Goal: Transaction & Acquisition: Book appointment/travel/reservation

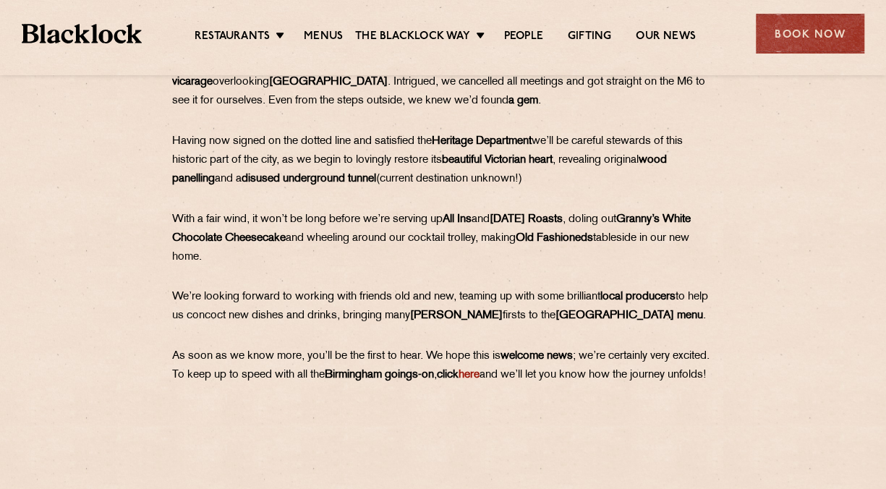
scroll to position [868, 0]
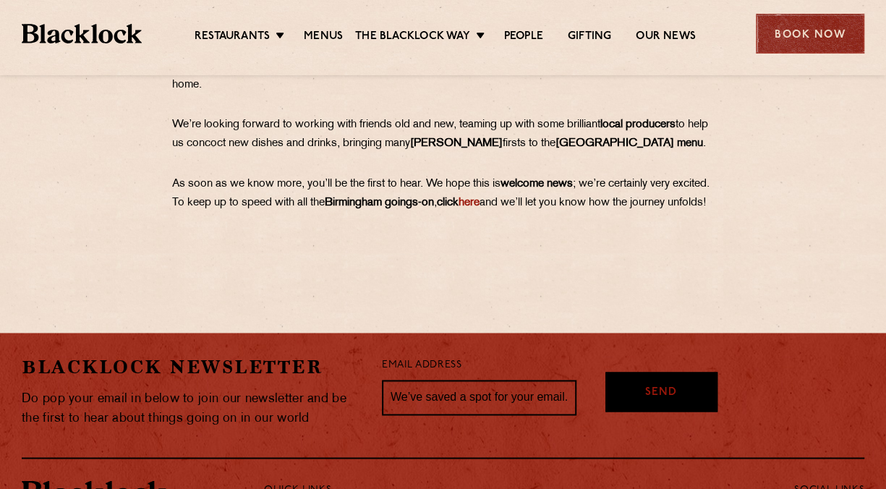
click at [774, 42] on div "Book Now" at bounding box center [810, 34] width 108 height 40
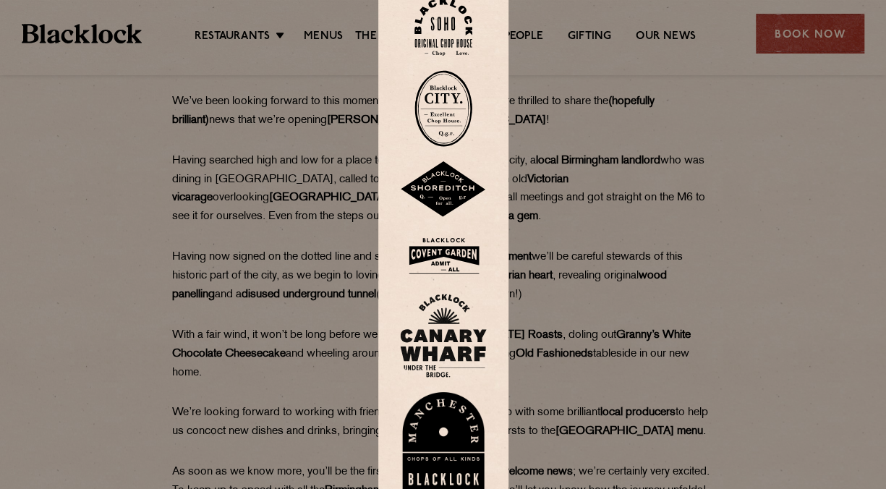
scroll to position [610, 0]
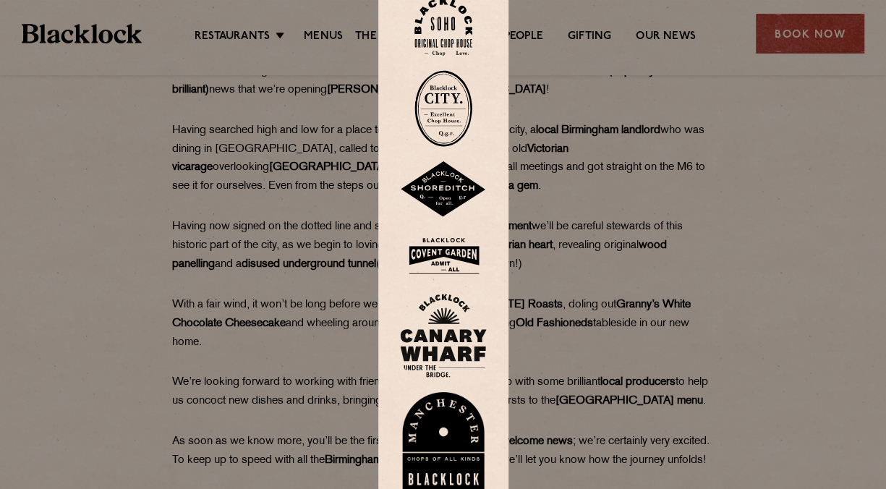
click at [443, 257] on img at bounding box center [443, 255] width 87 height 47
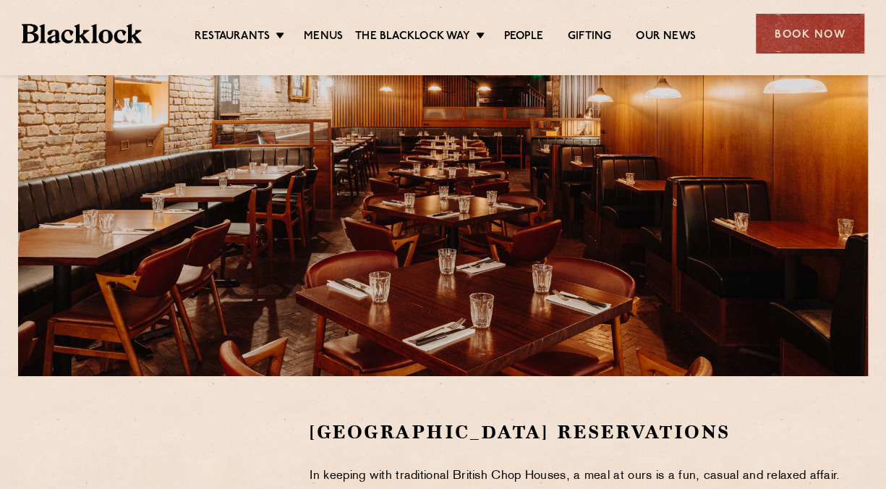
scroll to position [362, 0]
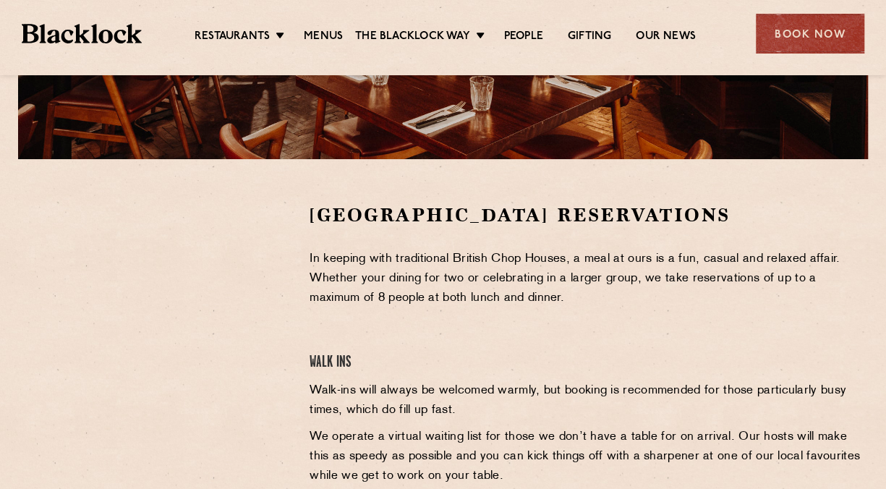
click at [226, 19] on div "Restaurants Soho City Shoreditch Covent Garden Canary Wharf Manchester Birmingh…" at bounding box center [443, 32] width 886 height 64
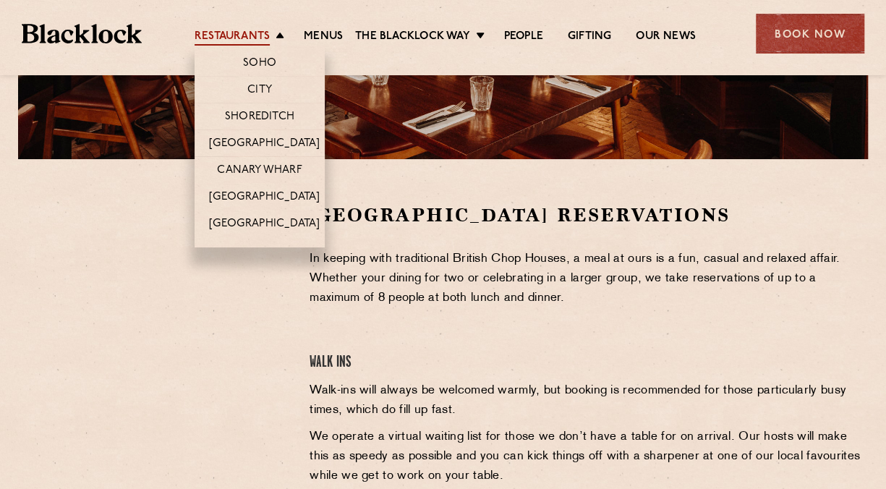
click at [226, 43] on link "Restaurants" at bounding box center [232, 38] width 75 height 16
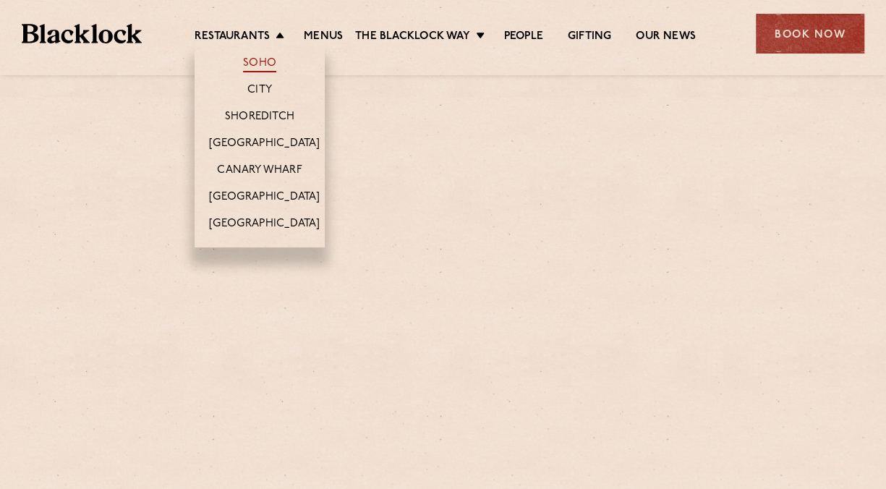
click at [243, 64] on link "Soho" at bounding box center [259, 64] width 33 height 16
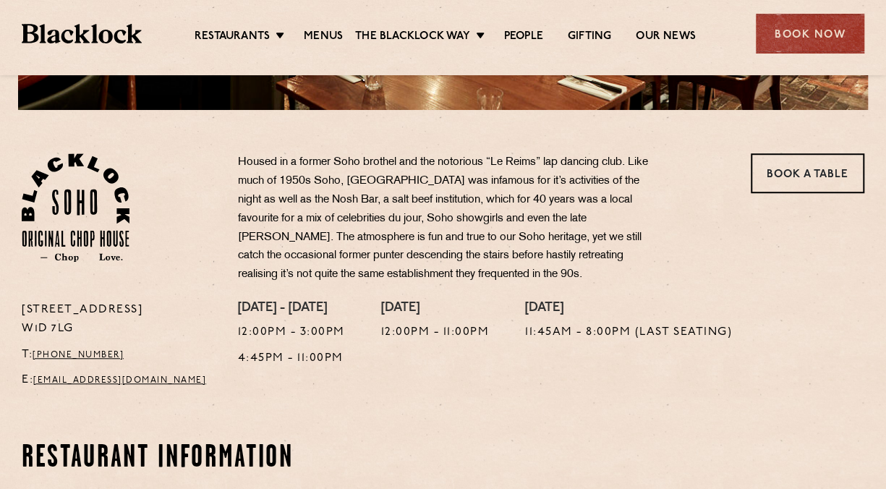
scroll to position [506, 0]
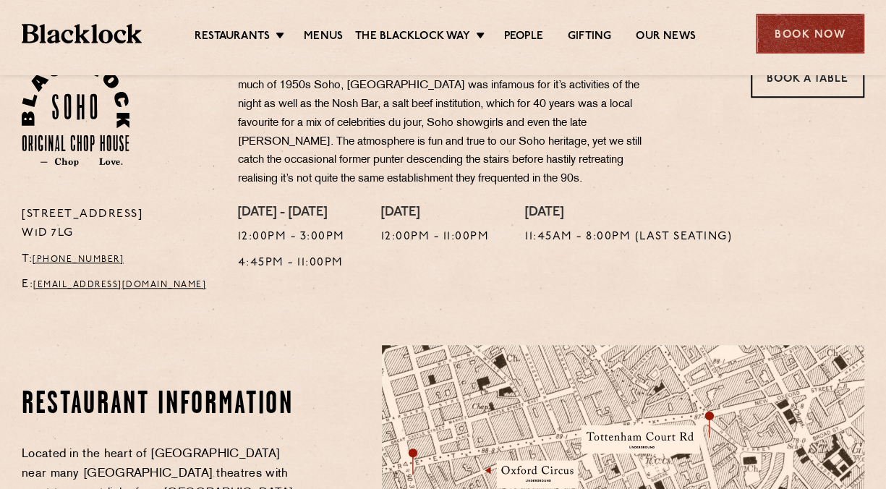
click at [782, 35] on div "Book Now" at bounding box center [810, 34] width 108 height 40
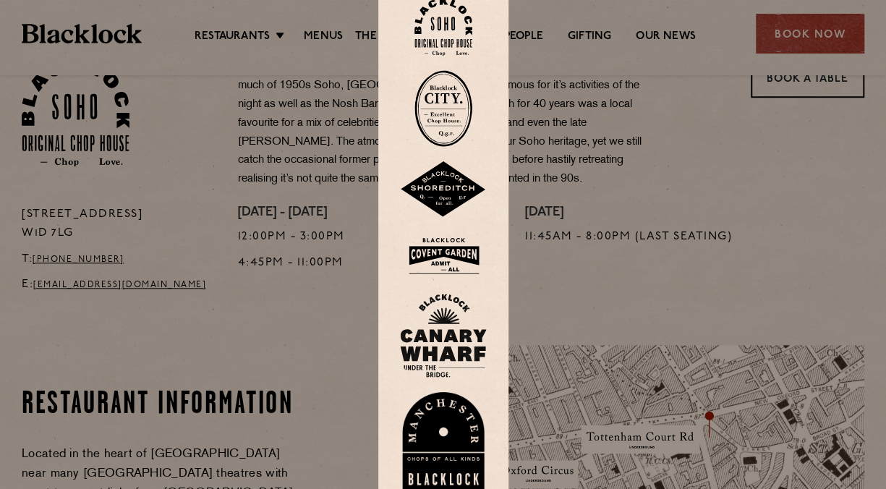
click at [453, 27] on img at bounding box center [443, 27] width 58 height 59
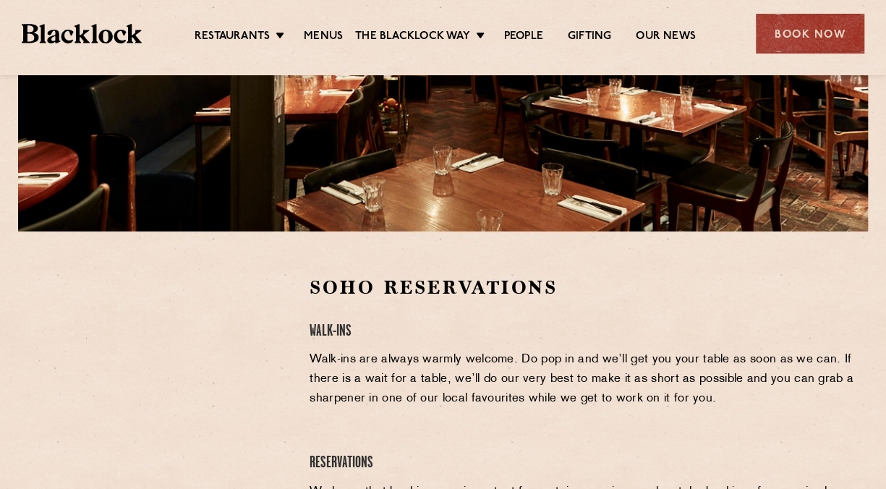
scroll to position [434, 0]
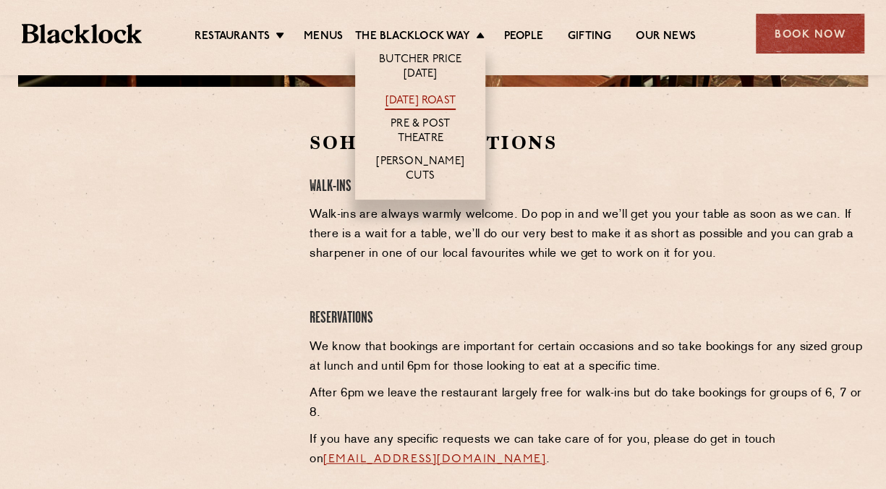
click at [412, 98] on link "[DATE] Roast" at bounding box center [420, 102] width 70 height 16
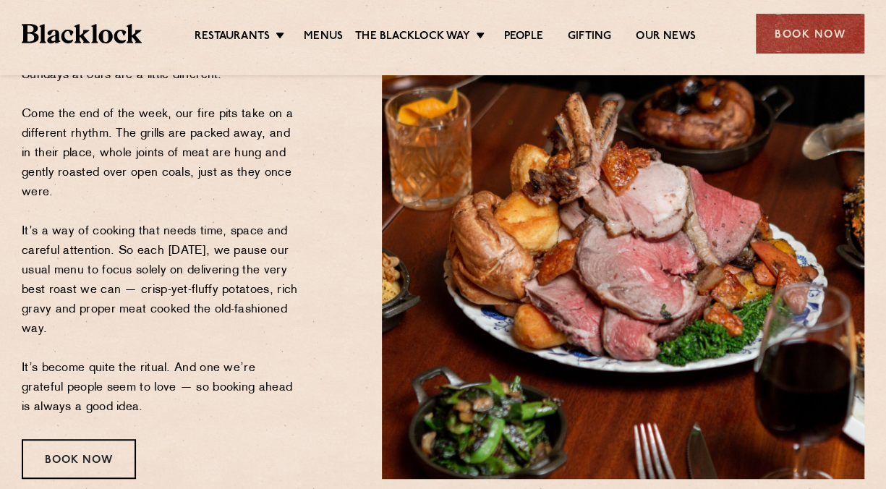
scroll to position [434, 0]
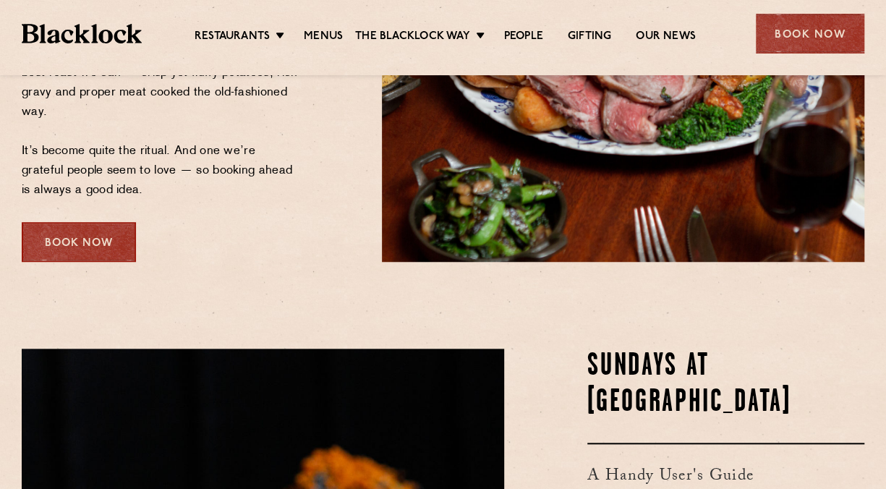
click at [93, 242] on div "Book Now" at bounding box center [79, 242] width 114 height 40
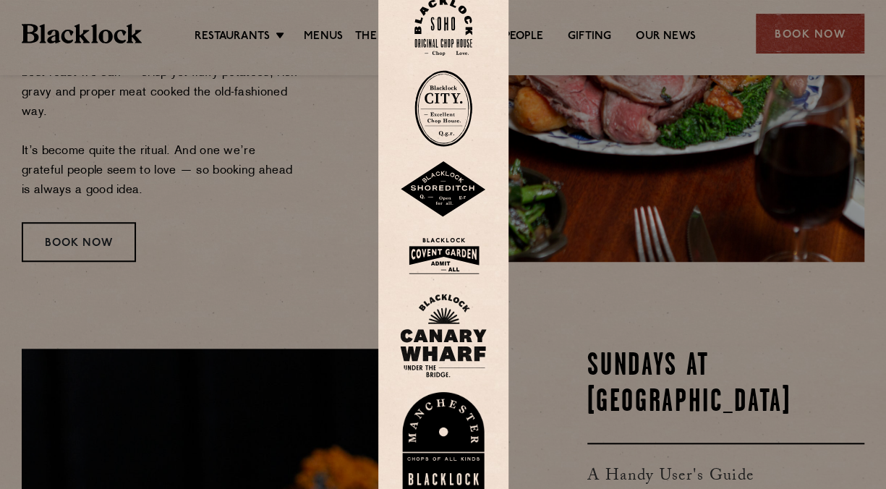
click at [458, 39] on img at bounding box center [443, 27] width 58 height 59
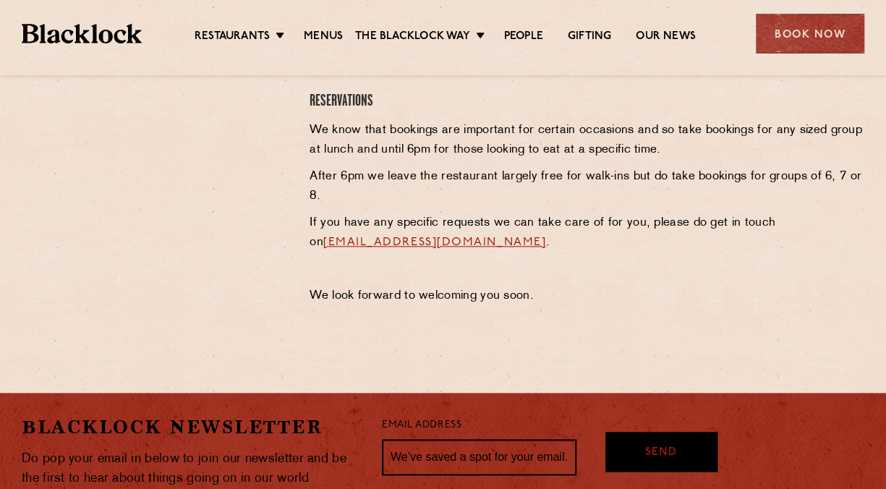
scroll to position [434, 0]
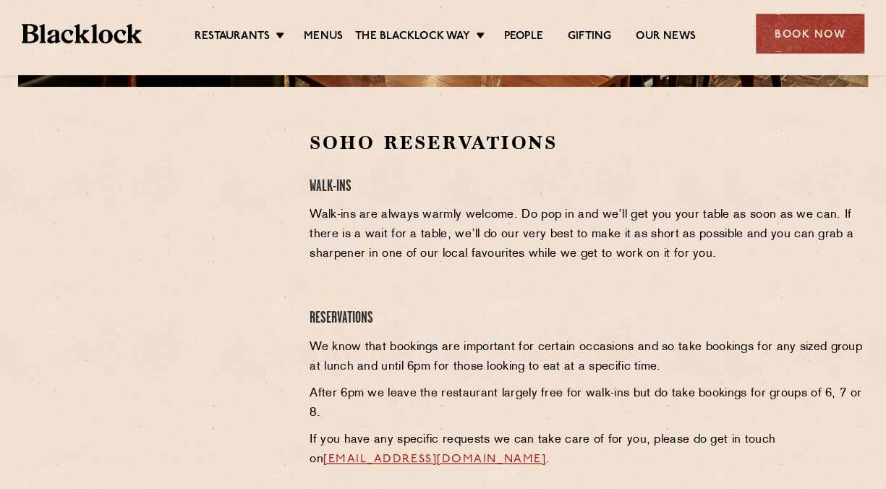
click at [279, 223] on div at bounding box center [155, 239] width 266 height 218
